Goal: Task Accomplishment & Management: Manage account settings

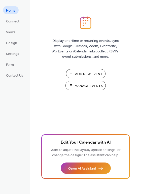
click at [86, 86] on span "Manage Events" at bounding box center [89, 85] width 28 height 5
